Goal: Information Seeking & Learning: Learn about a topic

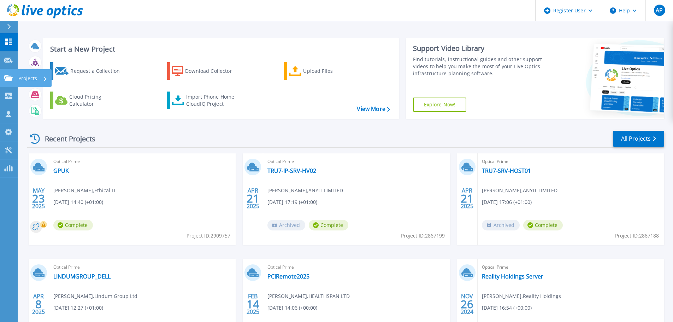
click at [45, 78] on icon at bounding box center [45, 78] width 3 height 5
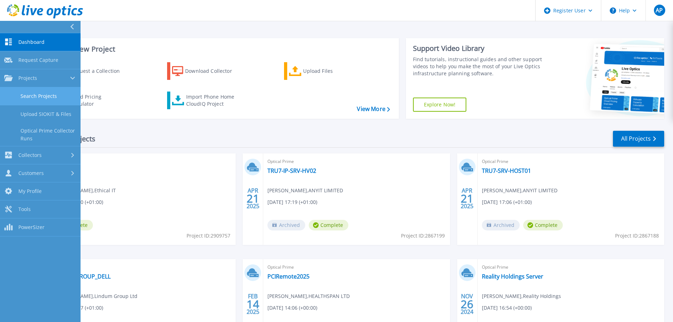
click at [45, 94] on link "Search Projects" at bounding box center [40, 96] width 81 height 18
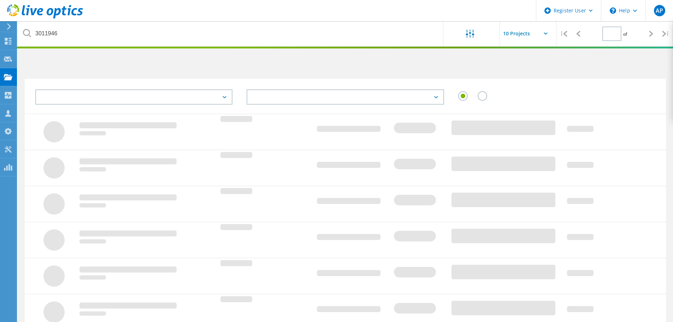
type input "1"
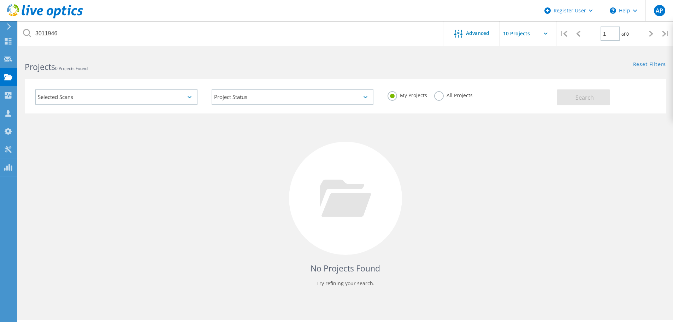
click at [439, 94] on label "All Projects" at bounding box center [454, 94] width 39 height 7
click at [0, 0] on input "All Projects" at bounding box center [0, 0] width 0 height 0
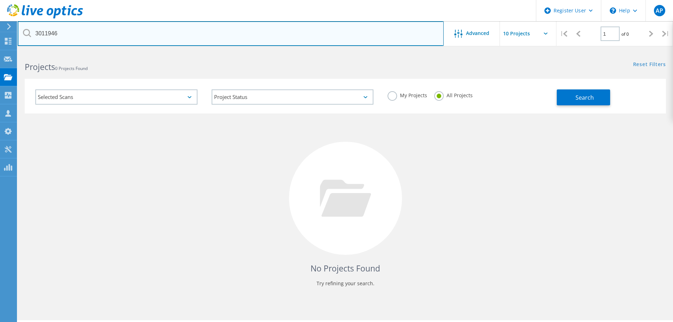
click at [115, 34] on input "3011946" at bounding box center [231, 33] width 426 height 25
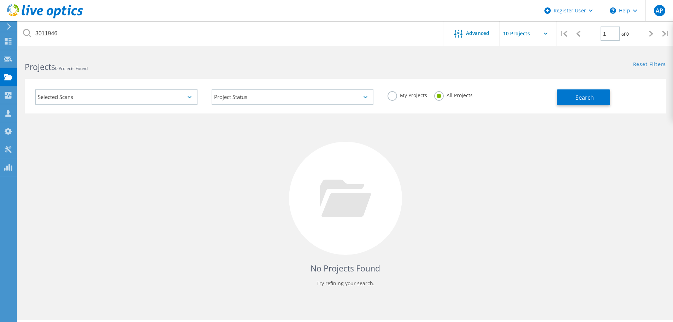
click at [25, 32] on icon at bounding box center [27, 33] width 8 height 8
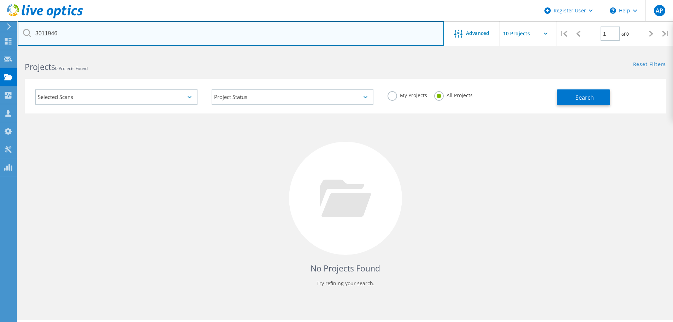
click at [253, 32] on input "3011946" at bounding box center [231, 33] width 426 height 25
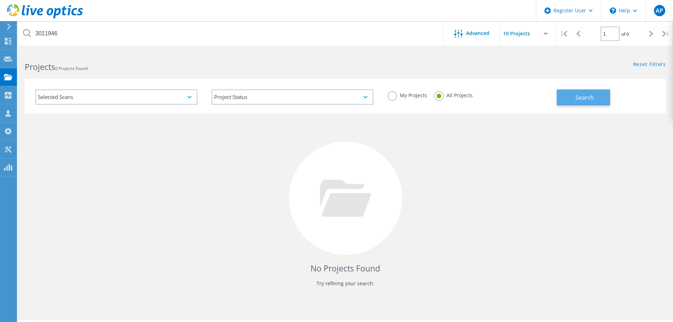
click at [608, 99] on button "Search" at bounding box center [583, 97] width 53 height 16
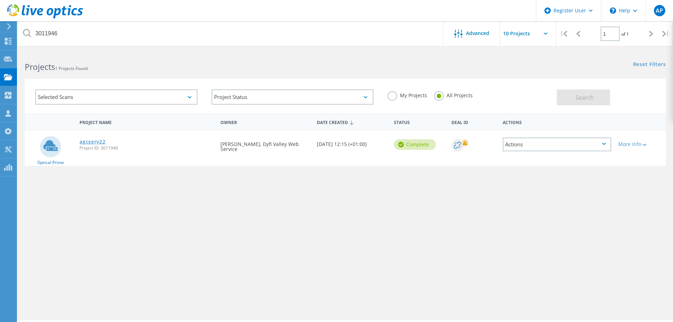
click at [92, 142] on link "agcserv22" at bounding box center [93, 141] width 26 height 5
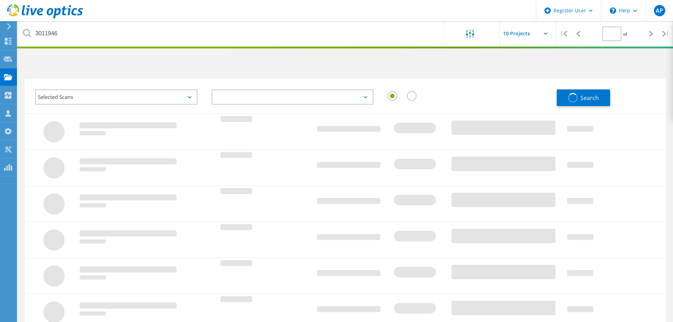
type input "1"
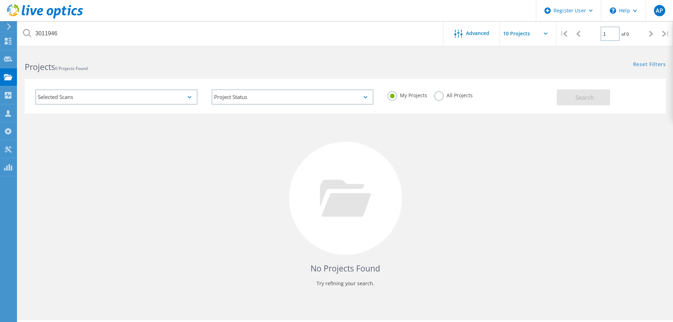
click at [167, 125] on div "No Projects Found Try refining your search." at bounding box center [346, 204] width 642 height 183
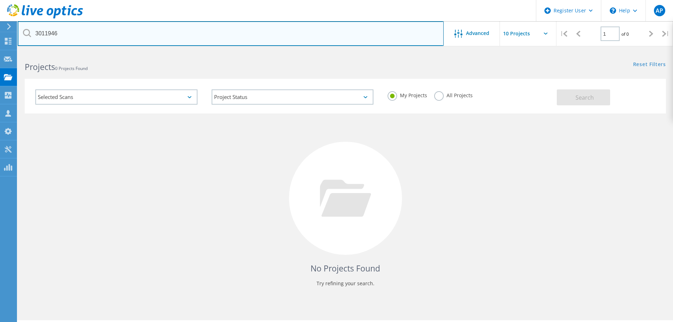
click at [59, 35] on input "3011946" at bounding box center [231, 33] width 426 height 25
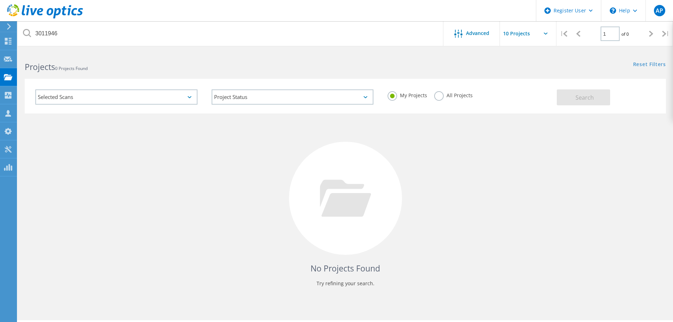
click at [28, 35] on icon at bounding box center [27, 33] width 8 height 8
click at [184, 11] on header "Register User \n Help Explore Helpful Articles Contact Support AP Dell User Abh…" at bounding box center [336, 10] width 673 height 21
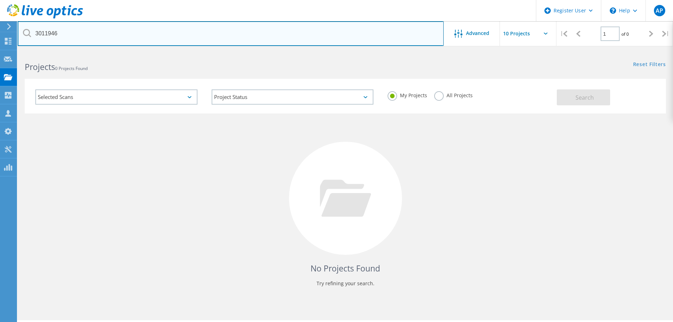
click at [165, 33] on input "3011946" at bounding box center [231, 33] width 426 height 25
click at [50, 33] on input "3011946" at bounding box center [231, 33] width 426 height 25
click at [156, 45] on input "3011946" at bounding box center [231, 33] width 426 height 25
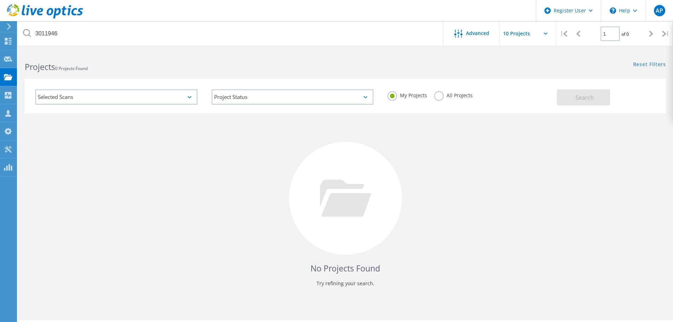
click at [28, 32] on icon at bounding box center [27, 33] width 8 height 8
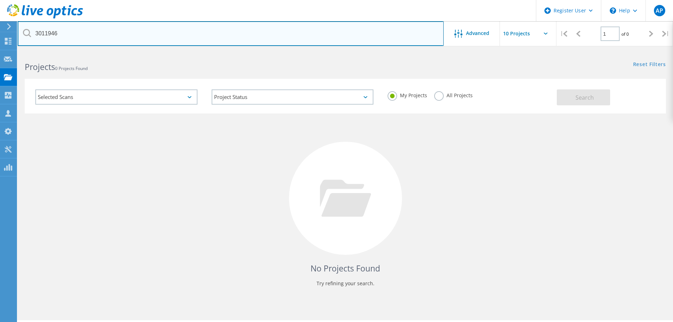
click at [94, 31] on input "3011946" at bounding box center [231, 33] width 426 height 25
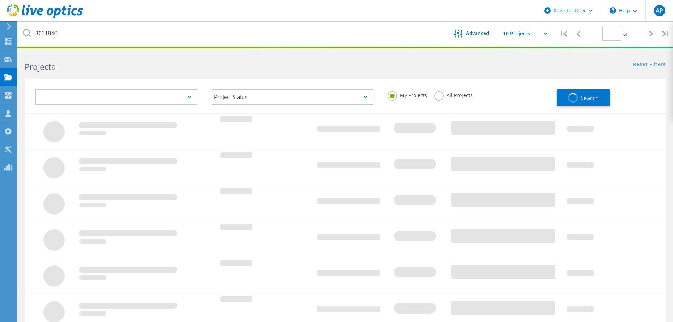
type input "1"
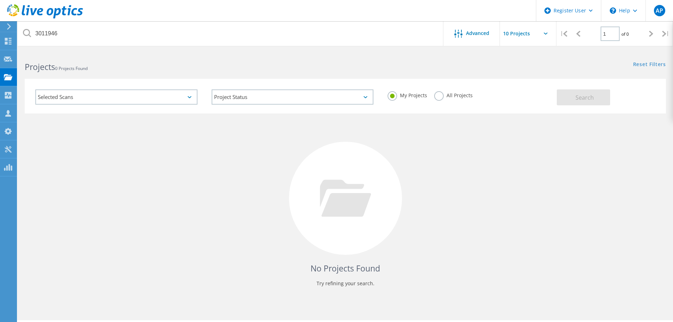
click at [447, 99] on div "All Projects" at bounding box center [454, 96] width 39 height 10
click at [436, 98] on label "All Projects" at bounding box center [454, 94] width 39 height 7
click at [0, 0] on input "All Projects" at bounding box center [0, 0] width 0 height 0
click at [566, 98] on button "Search" at bounding box center [583, 97] width 53 height 16
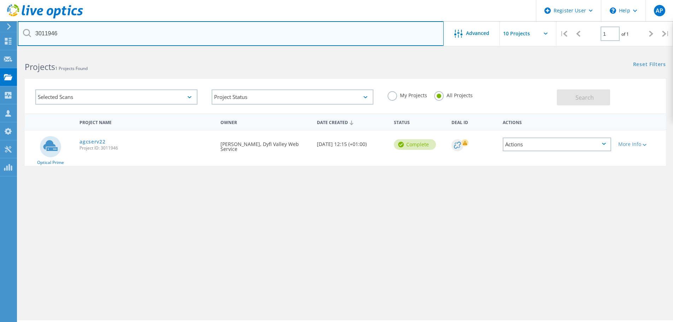
click at [93, 31] on input "3011946" at bounding box center [231, 33] width 426 height 25
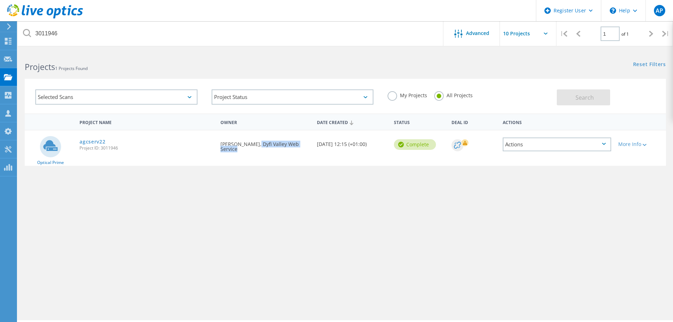
drag, startPoint x: 255, startPoint y: 146, endPoint x: 317, endPoint y: 144, distance: 62.3
click at [317, 144] on div "Optical Prime agcserv22 Project ID: 3011946 Requested By Gary Weaver, Dyfi Vall…" at bounding box center [346, 147] width 642 height 35
copy div "Dyfi Valley Web Service"
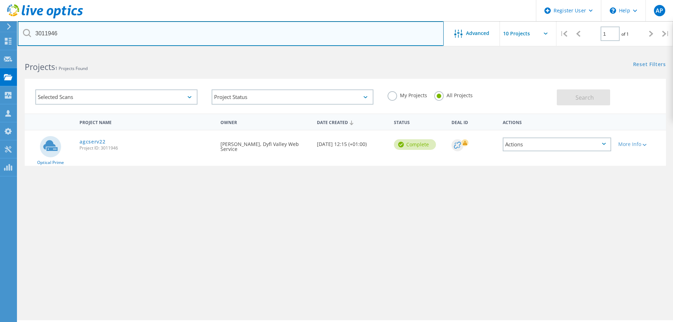
click at [97, 37] on input "3011946" at bounding box center [231, 33] width 426 height 25
paste input "Dyfi Valley Web Service"
type input "Dyfi Valley Web Service"
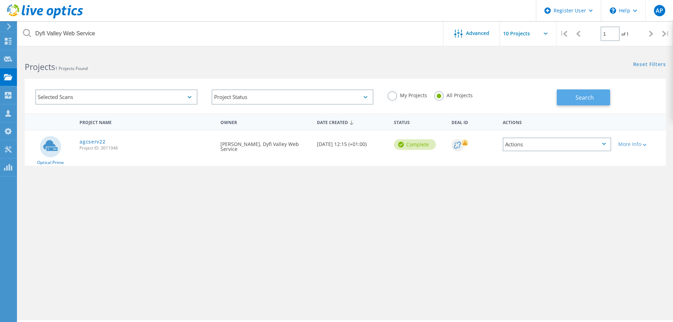
click at [581, 96] on span "Search" at bounding box center [585, 98] width 18 height 8
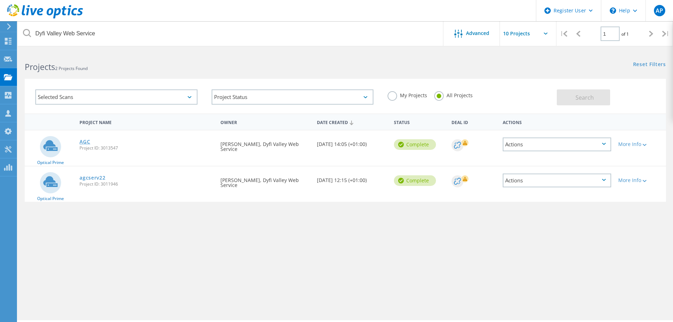
click at [84, 140] on link "AGC" at bounding box center [85, 141] width 11 height 5
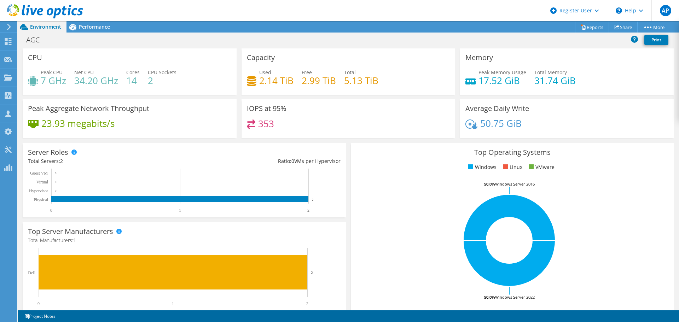
scroll to position [174, 0]
click at [366, 199] on rect at bounding box center [509, 241] width 306 height 124
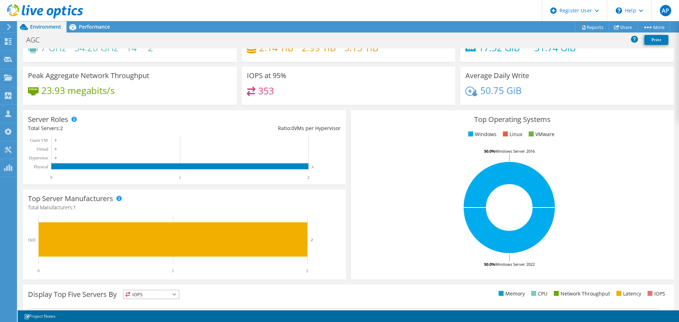
scroll to position [8, 0]
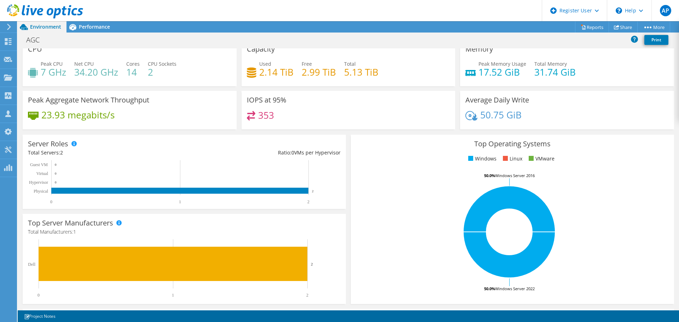
click at [95, 33] on div "AGC Print" at bounding box center [348, 41] width 661 height 16
click at [97, 30] on span "Performance" at bounding box center [94, 26] width 31 height 7
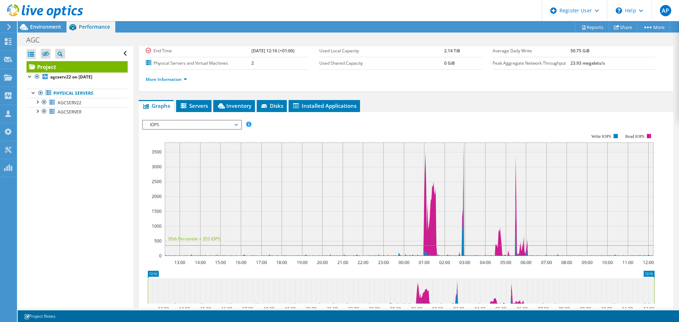
scroll to position [71, 0]
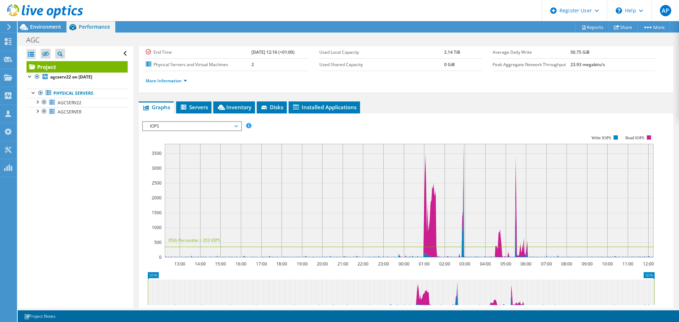
click at [209, 122] on span "IOPS" at bounding box center [191, 126] width 91 height 8
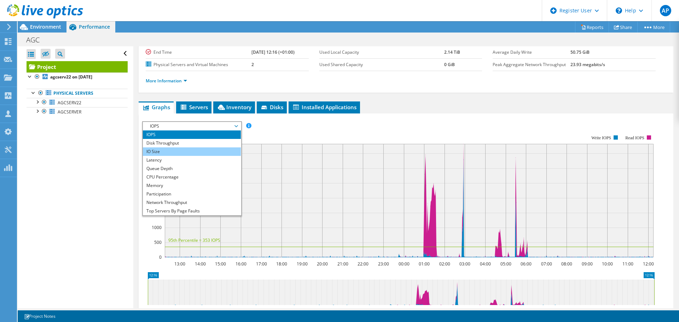
scroll to position [0, 0]
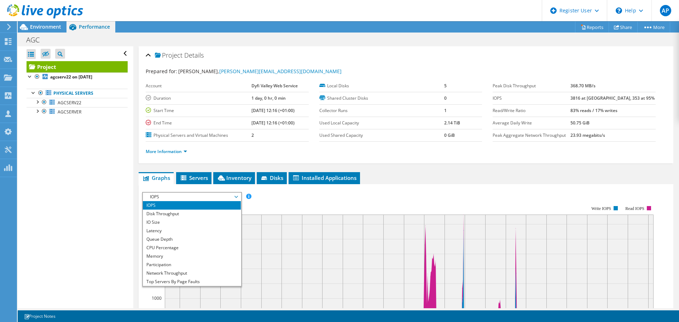
click at [324, 208] on rect at bounding box center [398, 266] width 512 height 141
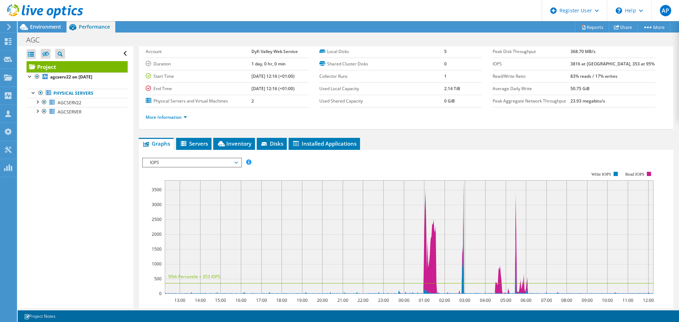
scroll to position [71, 0]
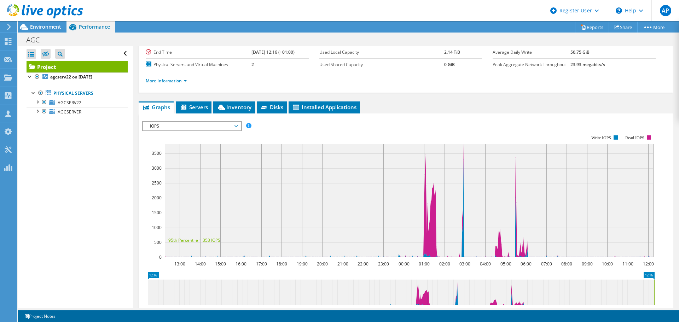
click at [228, 126] on span "IOPS" at bounding box center [191, 126] width 91 height 8
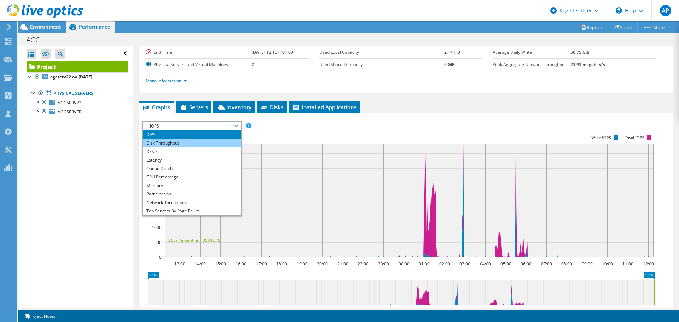
click at [221, 145] on li "Disk Throughput" at bounding box center [192, 143] width 98 height 8
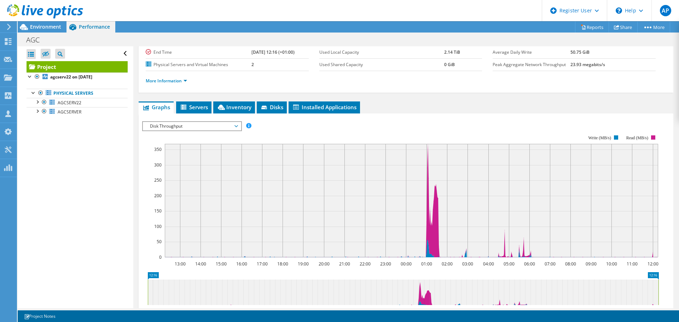
click at [229, 130] on div "Disk Throughput IOPS Disk Throughput IO Size Latency Queue Depth CPU Percentage…" at bounding box center [192, 126] width 100 height 10
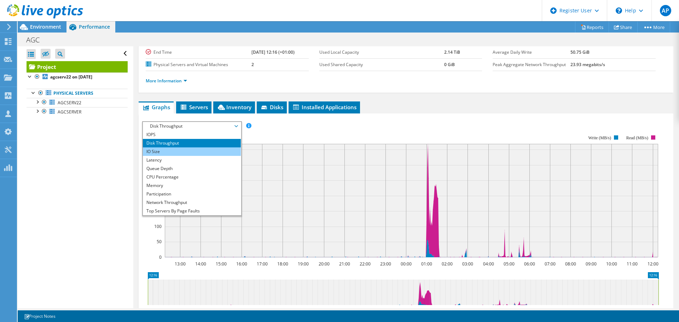
click at [220, 153] on li "IO Size" at bounding box center [192, 151] width 98 height 8
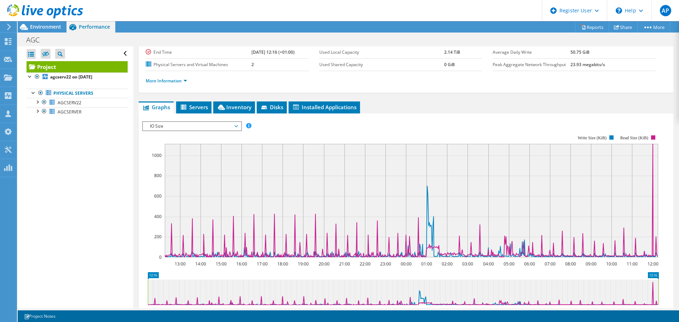
click at [227, 130] on div "IO Size IOPS Disk Throughput IO Size Latency Queue Depth CPU Percentage Memory …" at bounding box center [192, 126] width 100 height 10
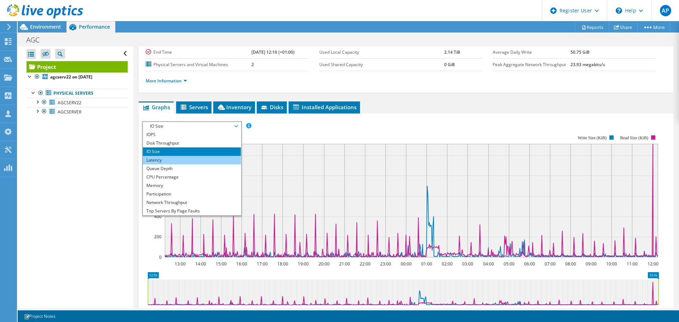
click at [214, 159] on li "Latency" at bounding box center [192, 160] width 98 height 8
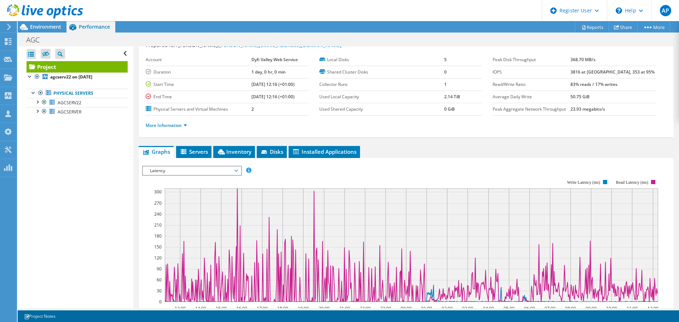
scroll to position [0, 0]
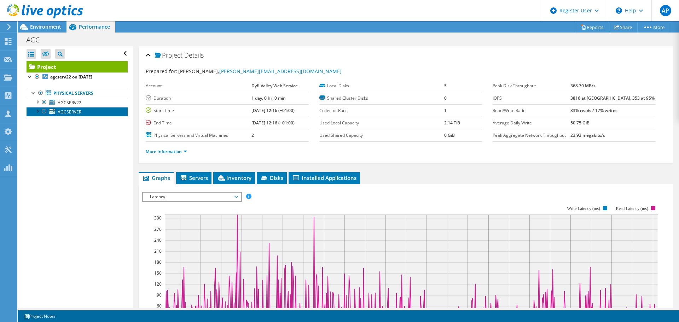
click at [68, 113] on span "AGCSERVER" at bounding box center [70, 112] width 24 height 6
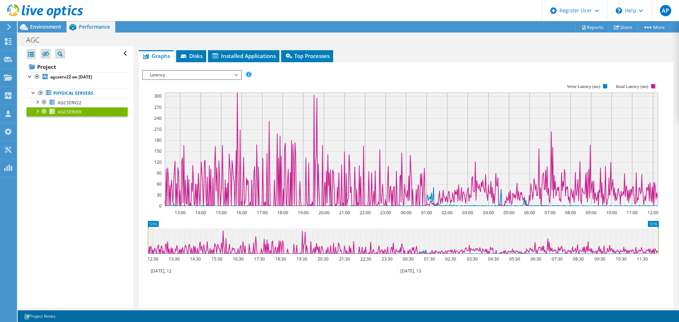
scroll to position [106, 0]
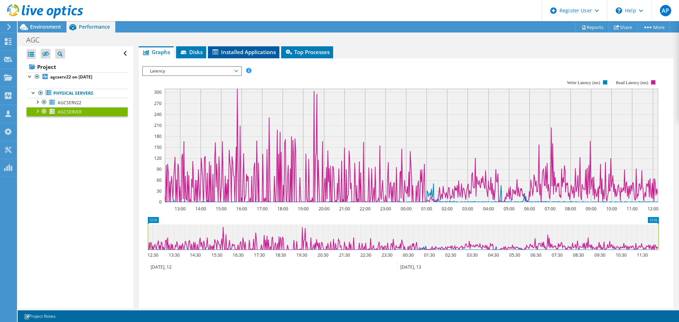
click at [252, 50] on span "Installed Applications" at bounding box center [243, 51] width 64 height 7
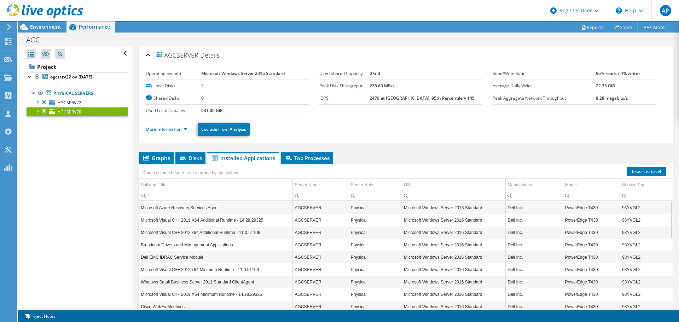
scroll to position [0, 0]
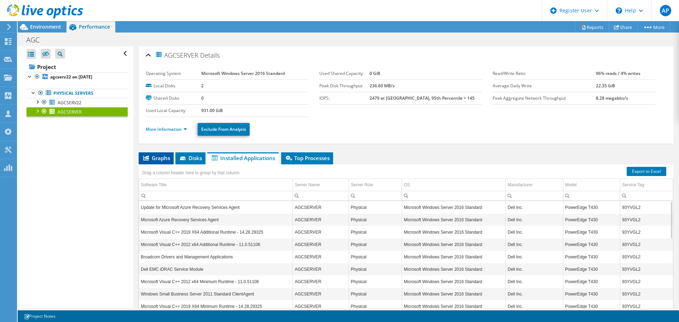
click at [163, 153] on li "Graphs" at bounding box center [156, 158] width 35 height 12
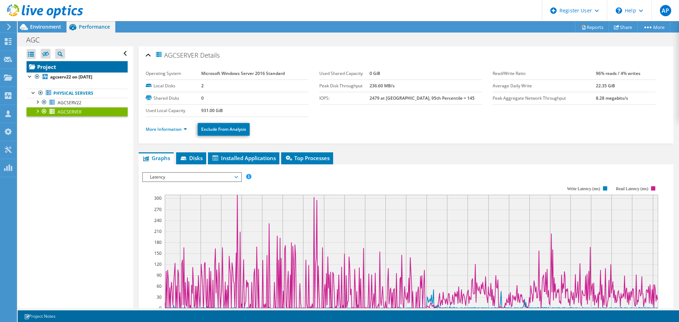
click at [49, 69] on link "Project" at bounding box center [77, 66] width 101 height 11
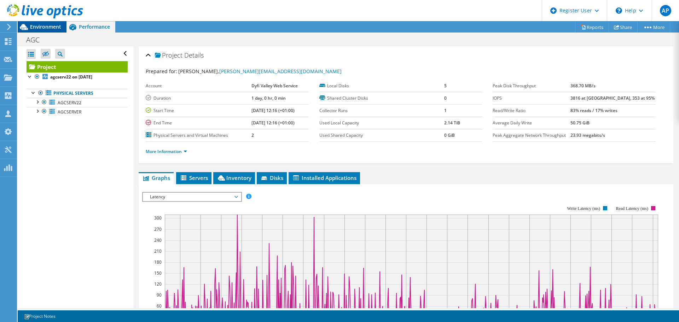
click at [48, 27] on span "Environment" at bounding box center [45, 26] width 31 height 7
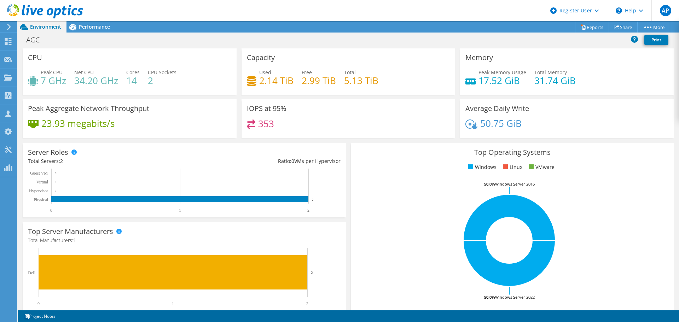
scroll to position [174, 0]
click at [88, 28] on span "Performance" at bounding box center [94, 26] width 31 height 7
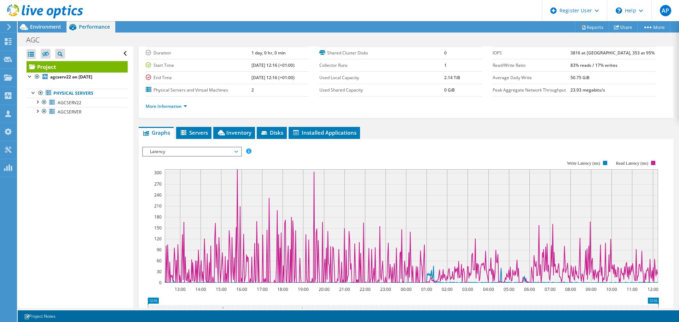
scroll to position [71, 0]
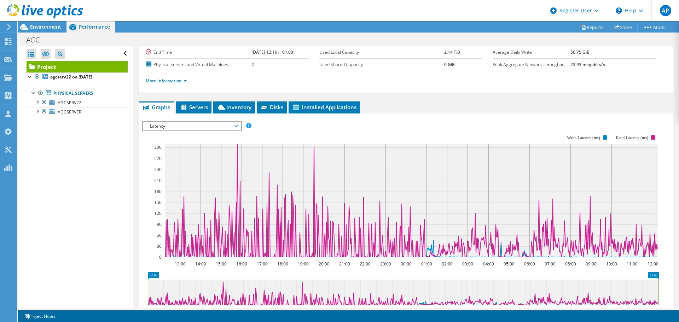
click at [231, 122] on span "Latency" at bounding box center [191, 126] width 91 height 8
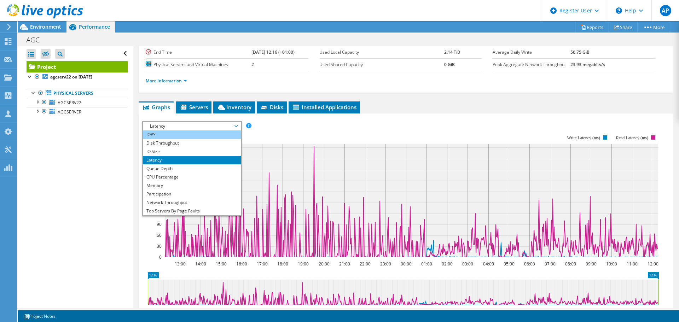
click at [185, 134] on li "IOPS" at bounding box center [192, 134] width 98 height 8
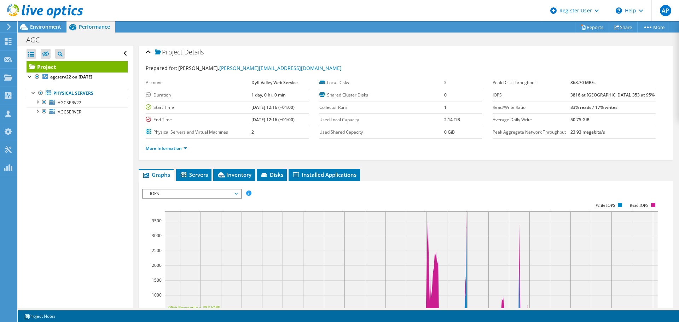
scroll to position [0, 0]
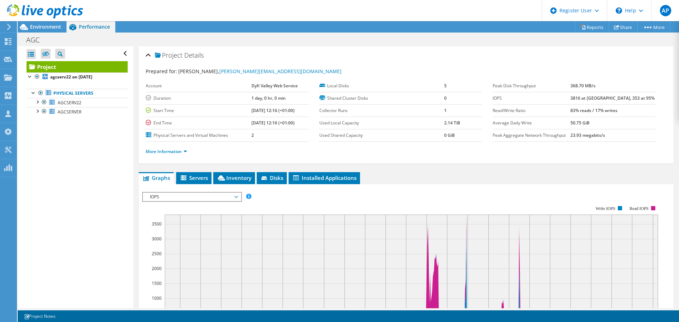
click at [235, 197] on span "IOPS" at bounding box center [191, 197] width 91 height 8
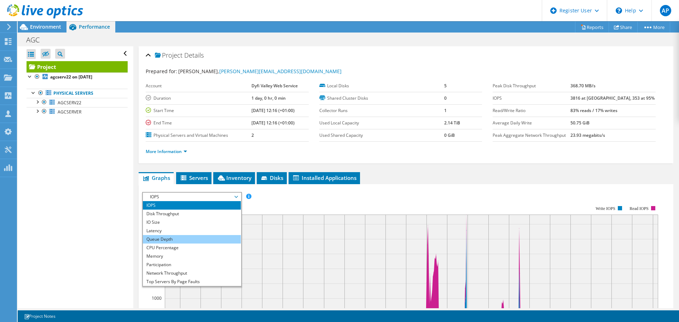
click at [187, 237] on li "Queue Depth" at bounding box center [192, 239] width 98 height 8
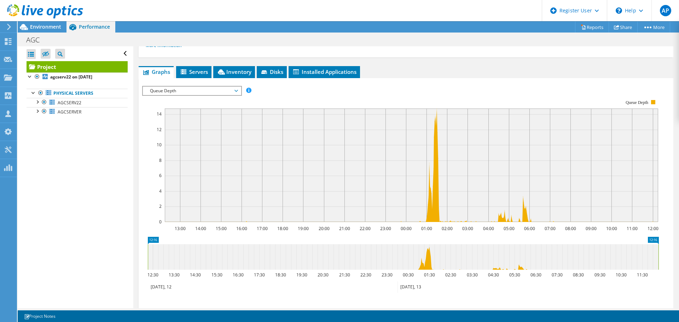
scroll to position [103, 0]
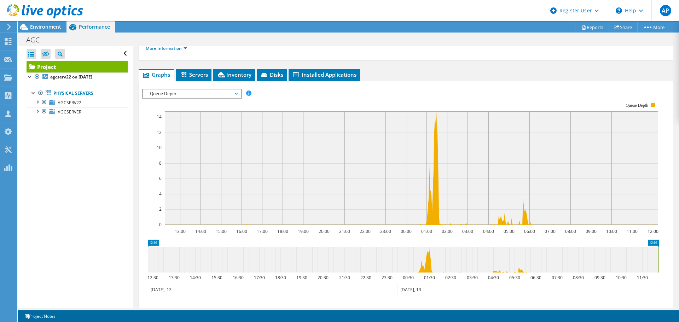
click at [226, 93] on span "Queue Depth" at bounding box center [191, 93] width 91 height 8
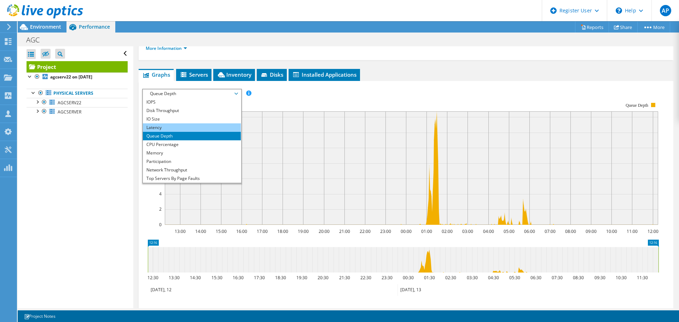
click at [163, 129] on li "Latency" at bounding box center [192, 127] width 98 height 8
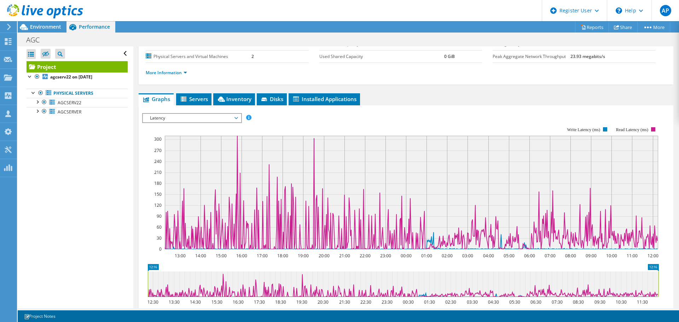
scroll to position [68, 0]
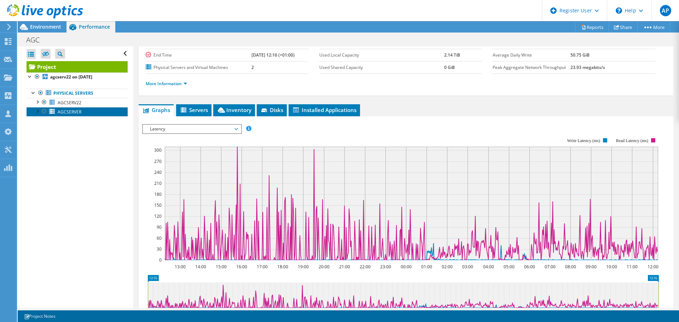
click at [74, 112] on span "AGCSERVER" at bounding box center [70, 112] width 24 height 6
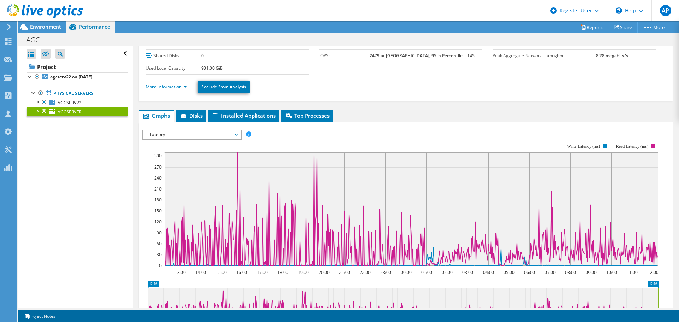
scroll to position [0, 0]
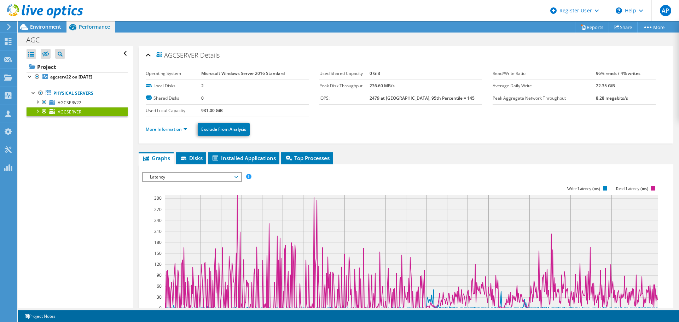
click at [208, 178] on span "Latency" at bounding box center [191, 177] width 91 height 8
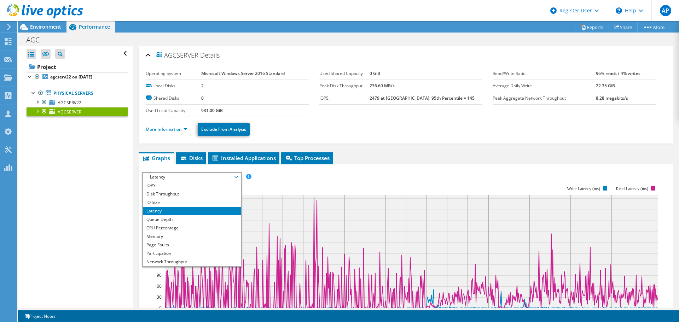
click at [317, 192] on rect at bounding box center [400, 246] width 517 height 141
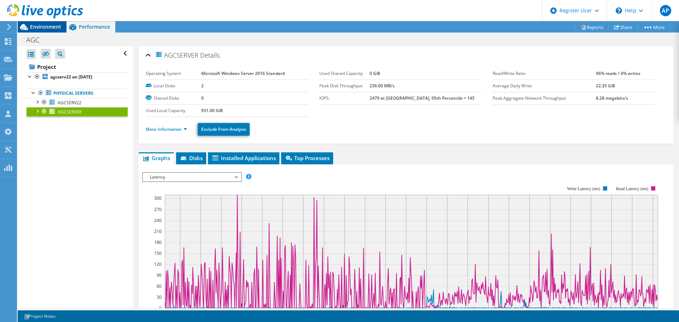
click at [48, 25] on span "Environment" at bounding box center [45, 26] width 31 height 7
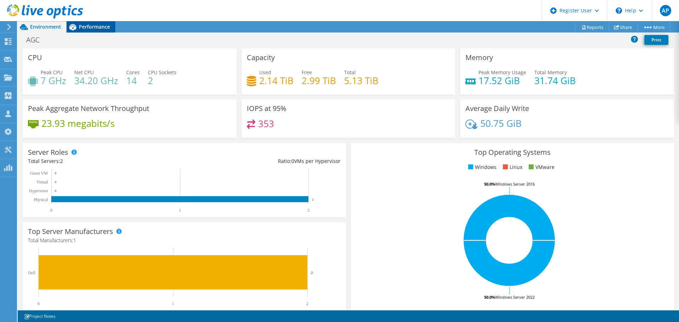
click at [94, 28] on span "Performance" at bounding box center [94, 26] width 31 height 7
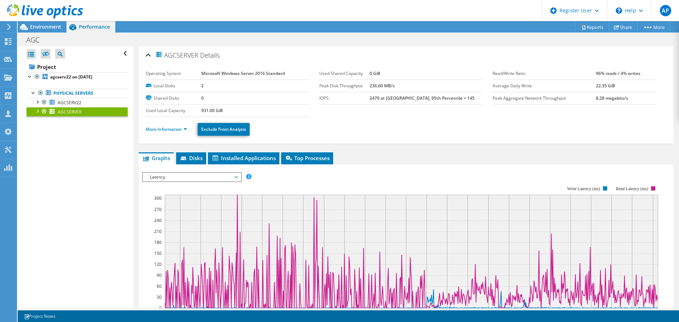
click at [66, 111] on span "AGCSERVER" at bounding box center [70, 112] width 24 height 6
click at [222, 180] on span "Latency" at bounding box center [191, 177] width 91 height 8
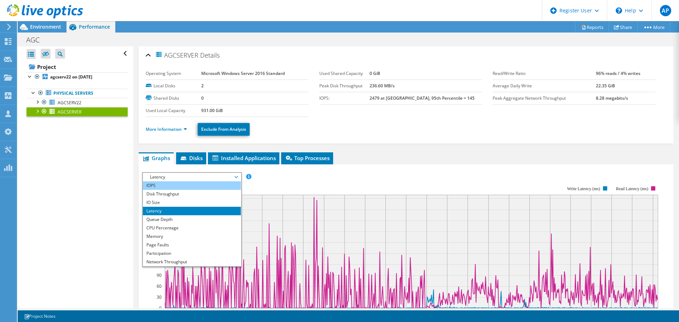
click at [185, 184] on li "IOPS" at bounding box center [192, 185] width 98 height 8
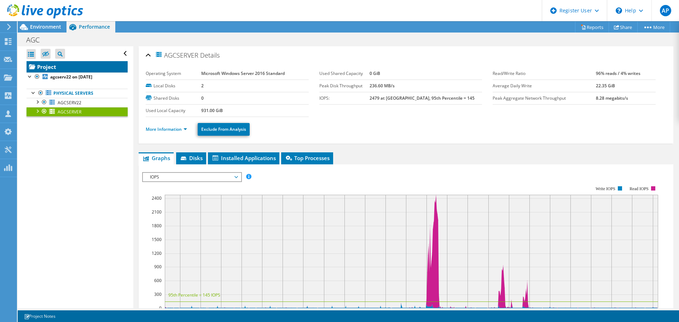
click at [43, 66] on link "Project" at bounding box center [77, 66] width 101 height 11
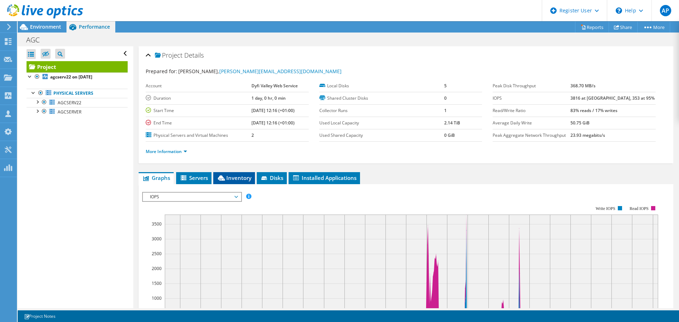
click at [240, 177] on span "Inventory" at bounding box center [234, 177] width 35 height 7
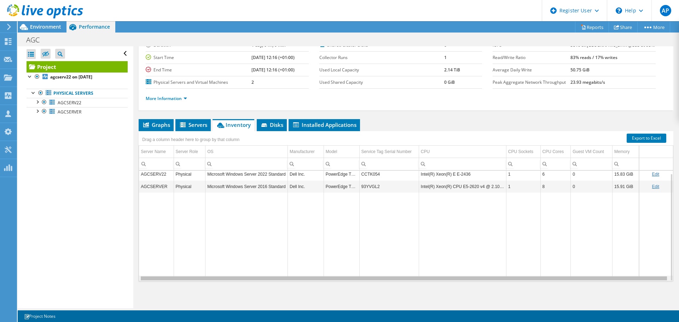
scroll to position [0, 1]
drag, startPoint x: 320, startPoint y: 279, endPoint x: 476, endPoint y: 261, distance: 156.5
click at [454, 282] on body "AP Dell User [PERSON_NAME] [PERSON_NAME][EMAIL_ADDRESS][PERSON_NAME][DOMAIN_NAM…" at bounding box center [339, 161] width 679 height 322
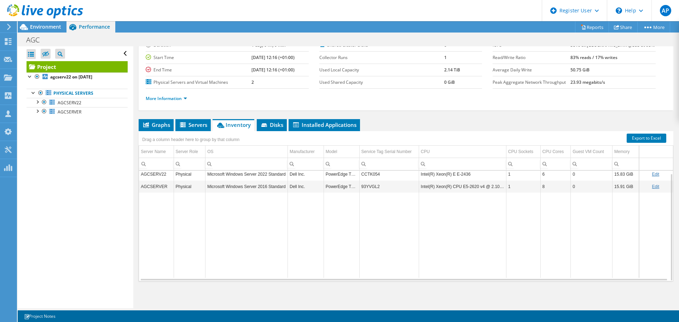
click at [484, 243] on td "Data grid" at bounding box center [462, 235] width 87 height 85
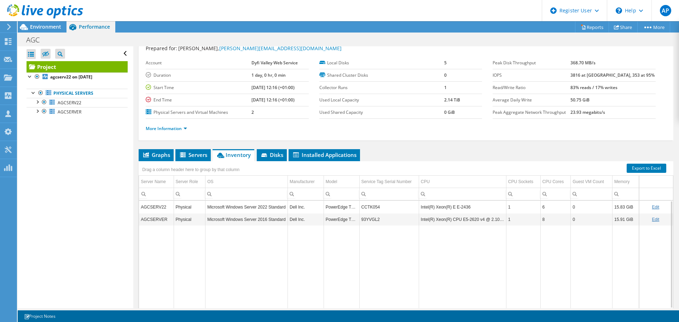
scroll to position [0, 0]
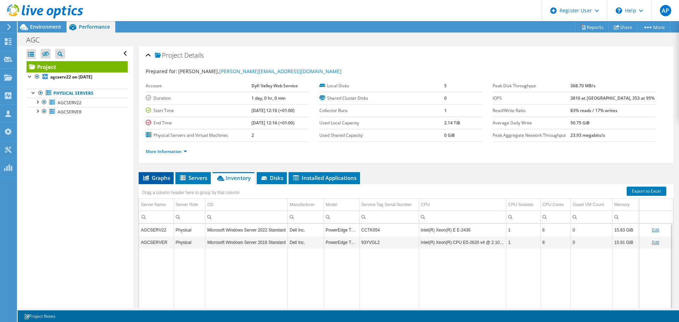
click at [165, 180] on span "Graphs" at bounding box center [156, 177] width 28 height 7
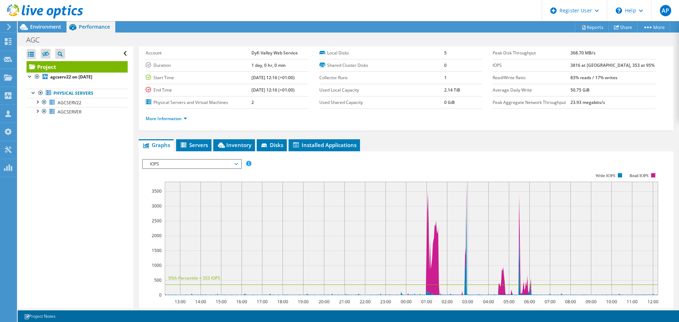
scroll to position [33, 0]
click at [239, 149] on li "Inventory" at bounding box center [234, 146] width 42 height 12
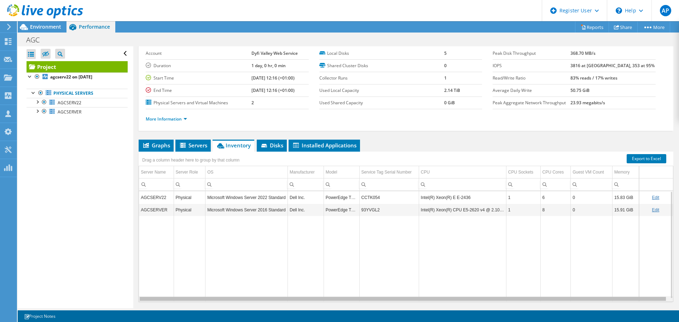
scroll to position [0, 1]
drag, startPoint x: 401, startPoint y: 301, endPoint x: 528, endPoint y: 298, distance: 126.9
click at [528, 298] on body "AP Dell User [PERSON_NAME] [PERSON_NAME][EMAIL_ADDRESS][PERSON_NAME][DOMAIN_NAM…" at bounding box center [339, 161] width 679 height 322
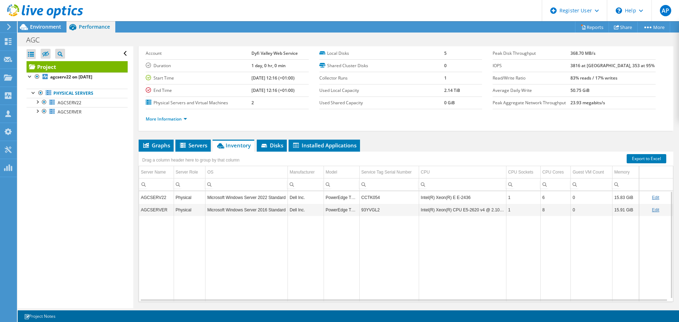
scroll to position [0, 0]
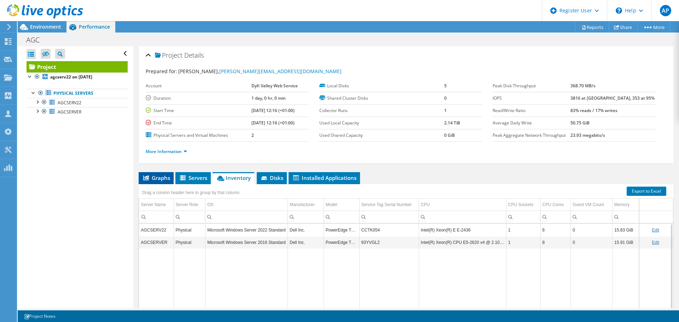
click at [149, 173] on li "Graphs" at bounding box center [156, 178] width 35 height 12
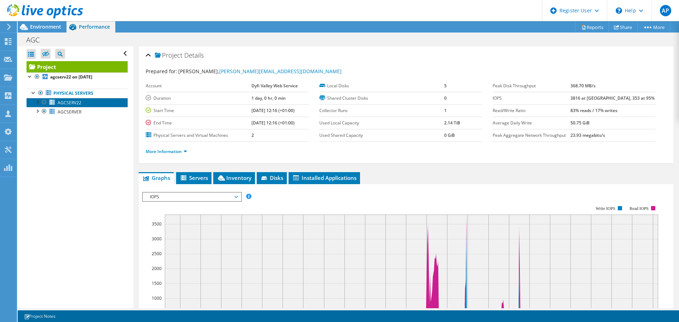
click at [69, 100] on span "AGCSERV22" at bounding box center [70, 103] width 24 height 6
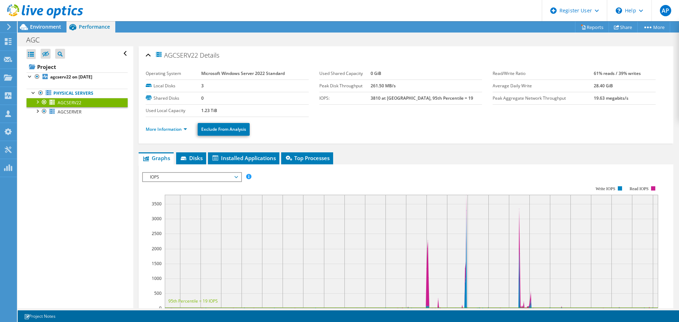
click at [217, 176] on span "IOPS" at bounding box center [191, 177] width 91 height 8
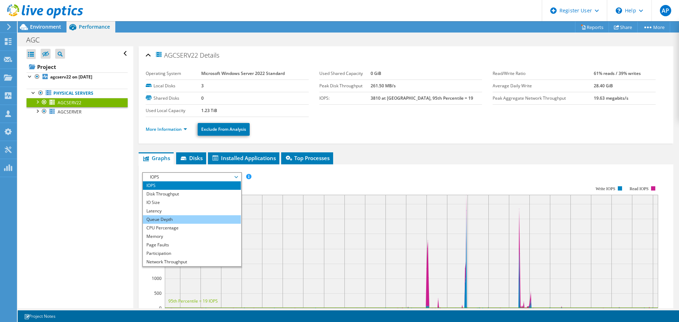
click at [162, 219] on li "Queue Depth" at bounding box center [192, 219] width 98 height 8
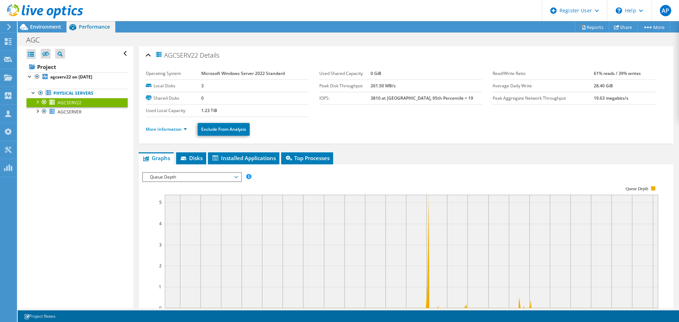
click at [213, 179] on span "Queue Depth" at bounding box center [191, 177] width 91 height 8
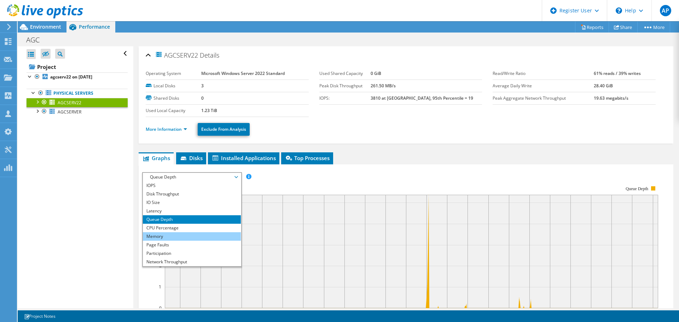
click at [168, 237] on li "Memory" at bounding box center [192, 236] width 98 height 8
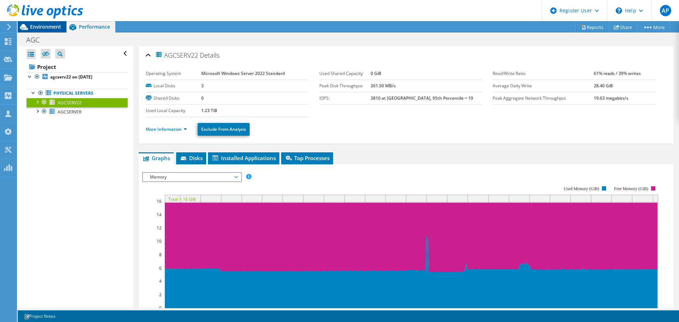
click at [42, 27] on span "Environment" at bounding box center [45, 26] width 31 height 7
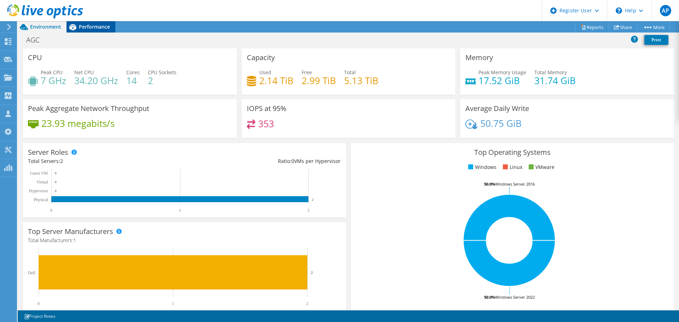
click at [89, 26] on span "Performance" at bounding box center [94, 26] width 31 height 7
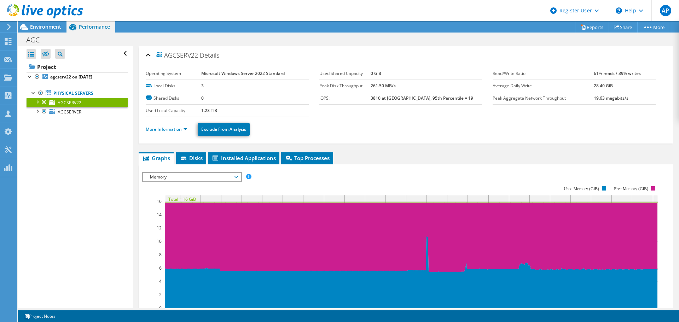
click at [199, 177] on span "Memory" at bounding box center [191, 177] width 91 height 8
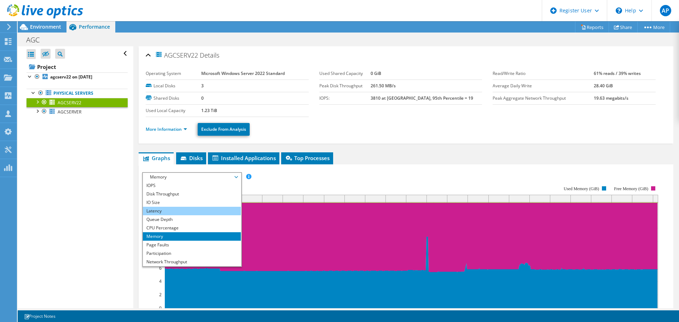
click at [159, 211] on li "Latency" at bounding box center [192, 211] width 98 height 8
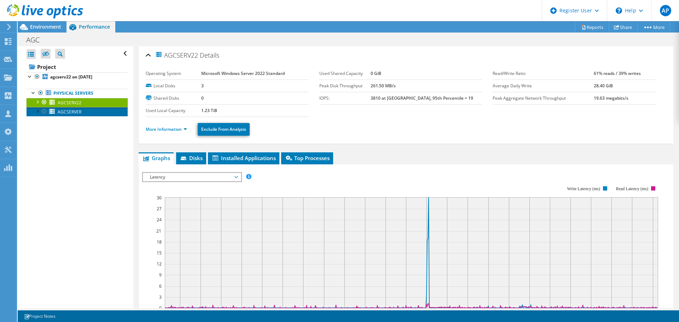
click at [88, 107] on link "AGCSERVER" at bounding box center [77, 111] width 101 height 9
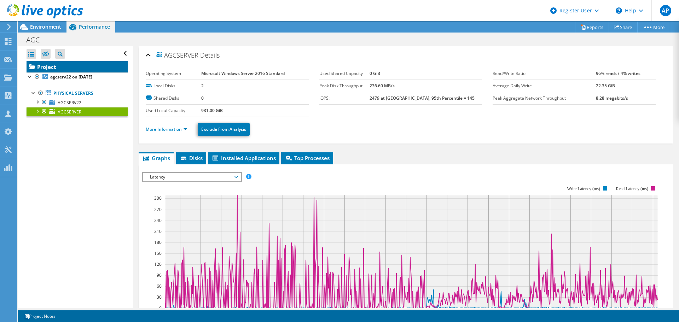
click at [52, 65] on link "Project" at bounding box center [77, 66] width 101 height 11
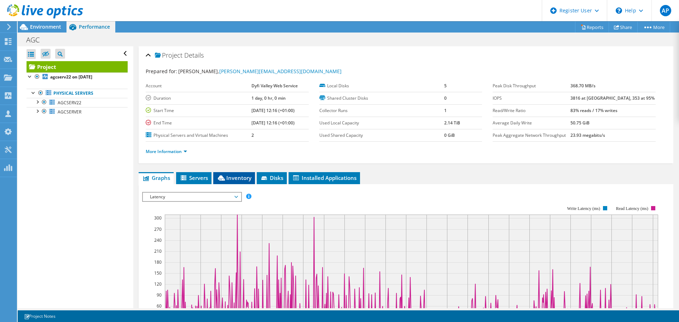
click at [232, 180] on span "Inventory" at bounding box center [234, 177] width 35 height 7
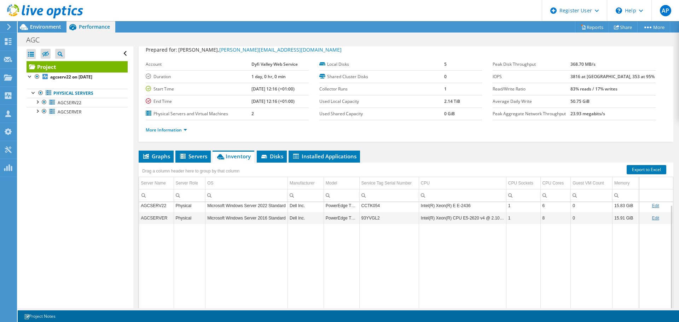
scroll to position [53, 0]
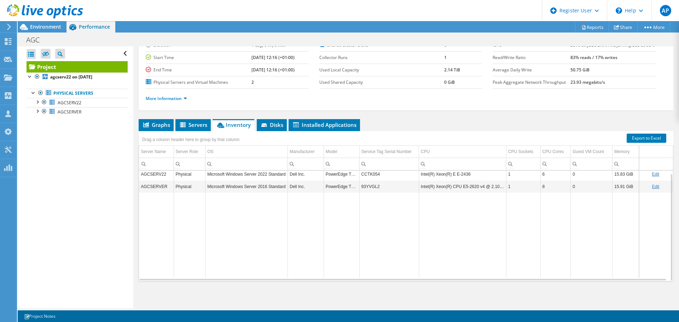
click at [369, 185] on td "93YVGL2" at bounding box center [388, 186] width 59 height 12
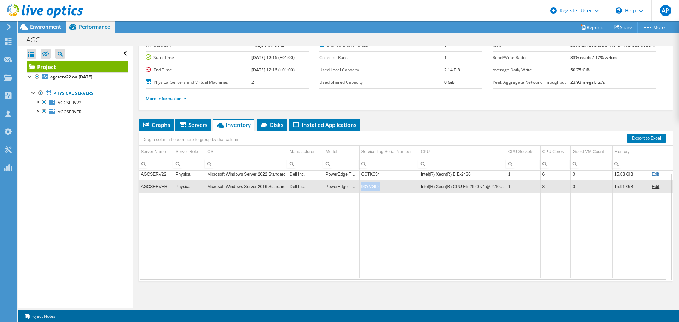
click at [369, 185] on td "93YVGL2" at bounding box center [388, 186] width 59 height 12
copy td "93YVGL2"
click at [432, 226] on td "Data grid" at bounding box center [462, 235] width 87 height 85
click at [340, 256] on td "Data grid" at bounding box center [341, 235] width 36 height 85
